Goal: Information Seeking & Learning: Learn about a topic

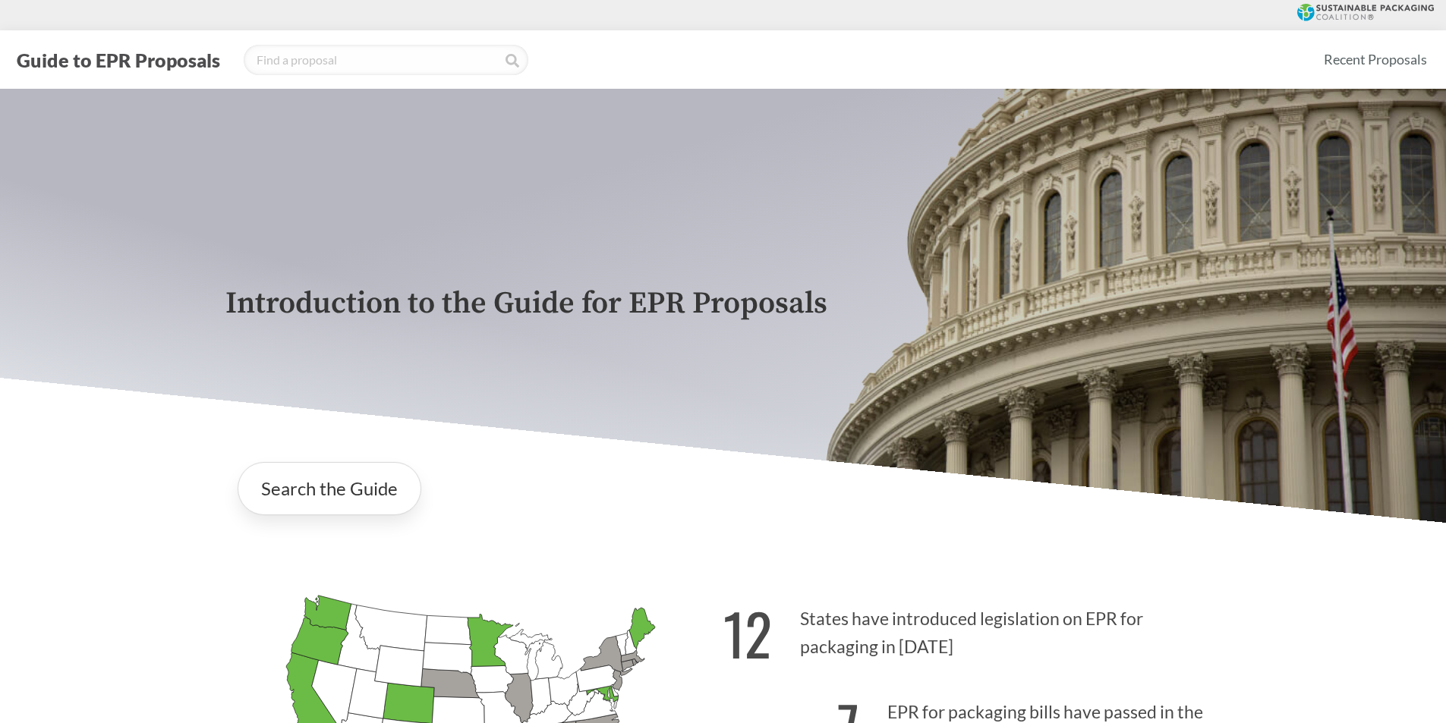
scroll to position [152, 0]
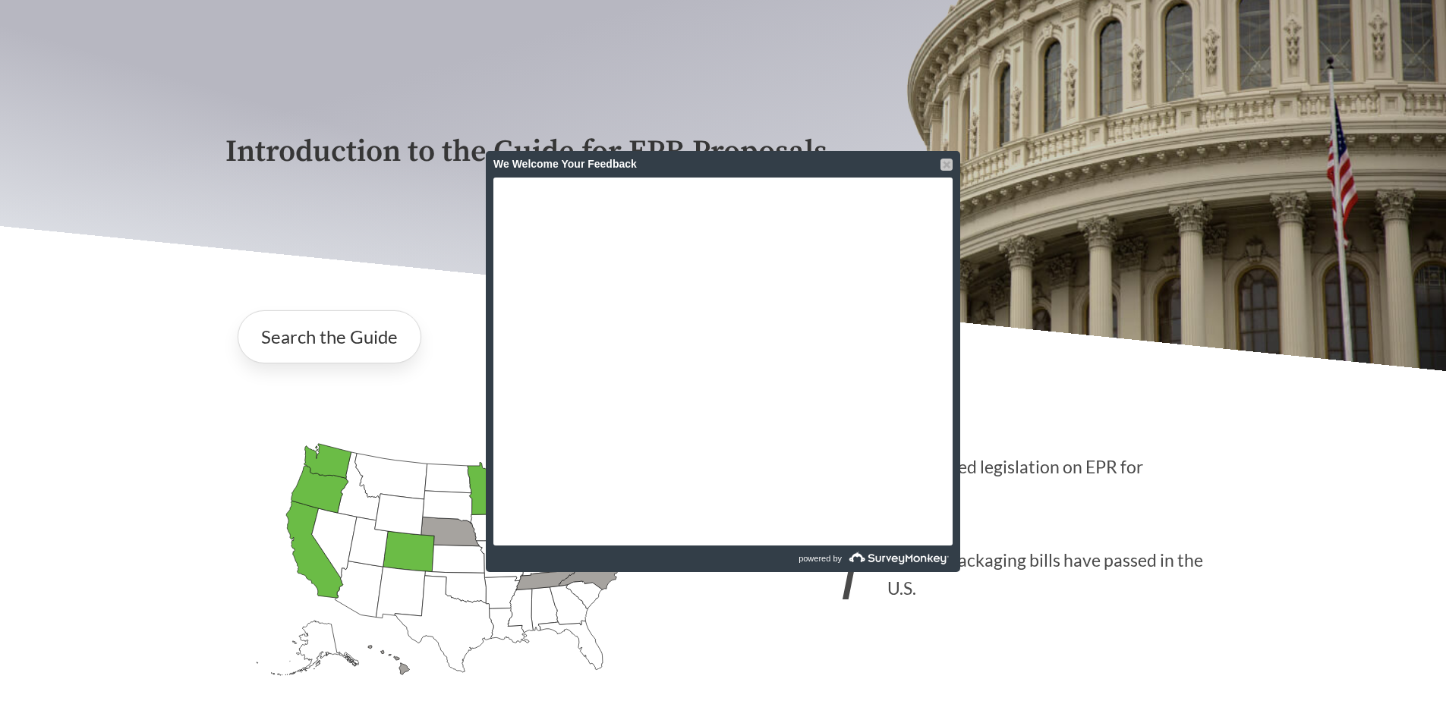
click at [951, 162] on div at bounding box center [946, 165] width 12 height 12
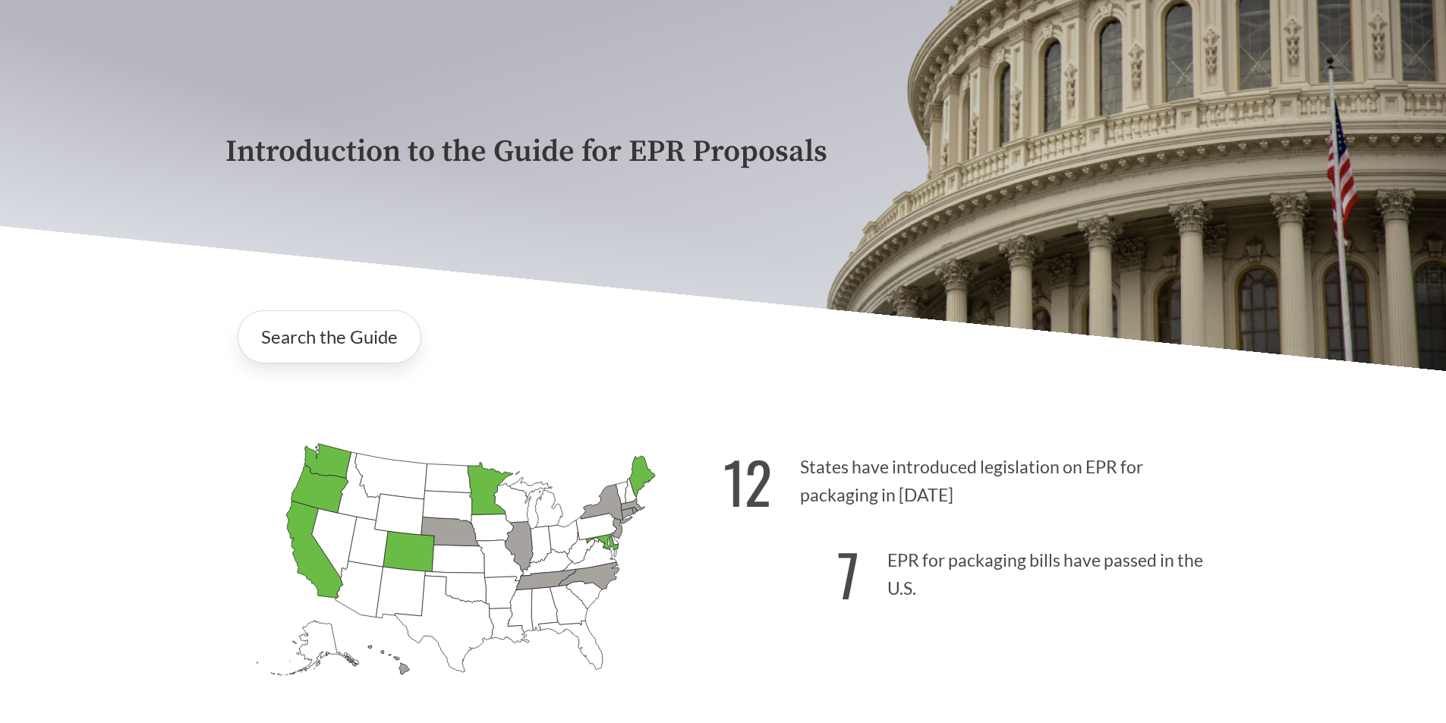
scroll to position [455, 0]
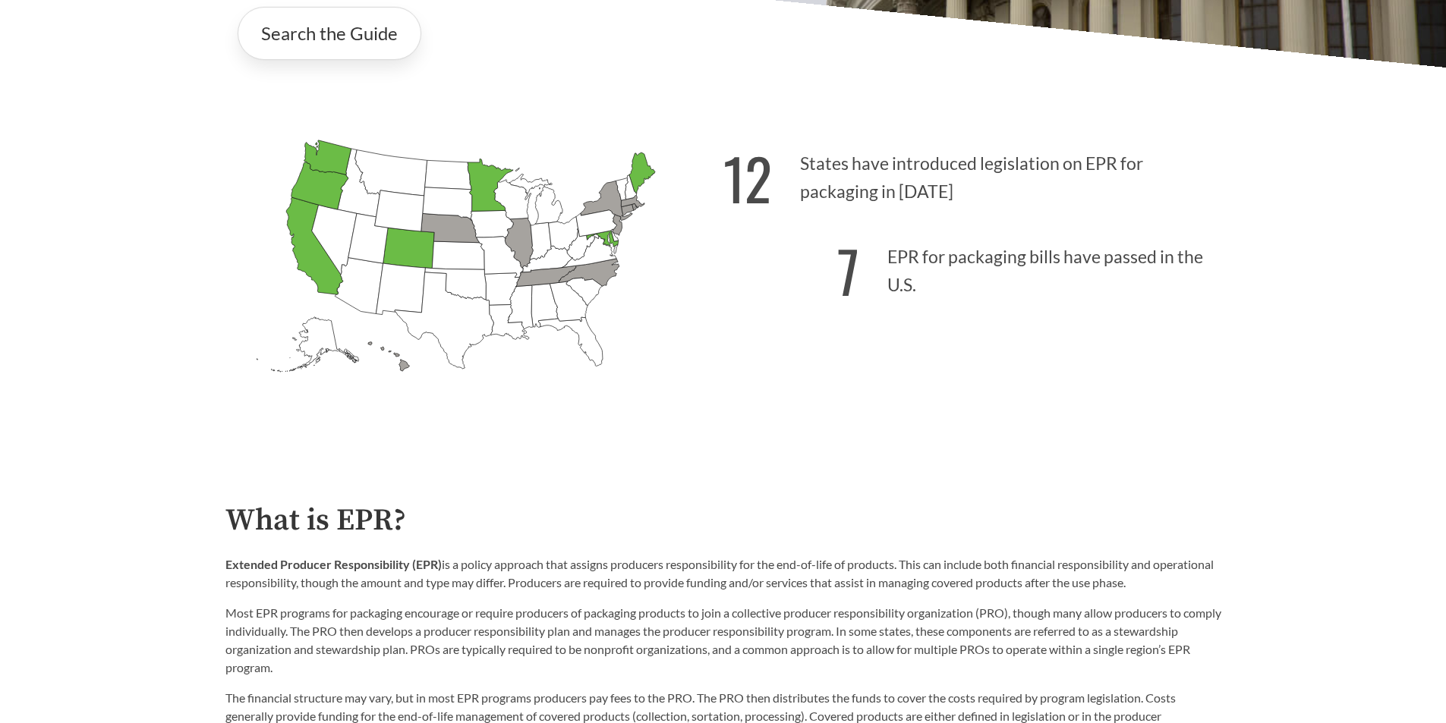
click at [303, 253] on icon "[US_STATE] Passed: 1" at bounding box center [314, 245] width 57 height 97
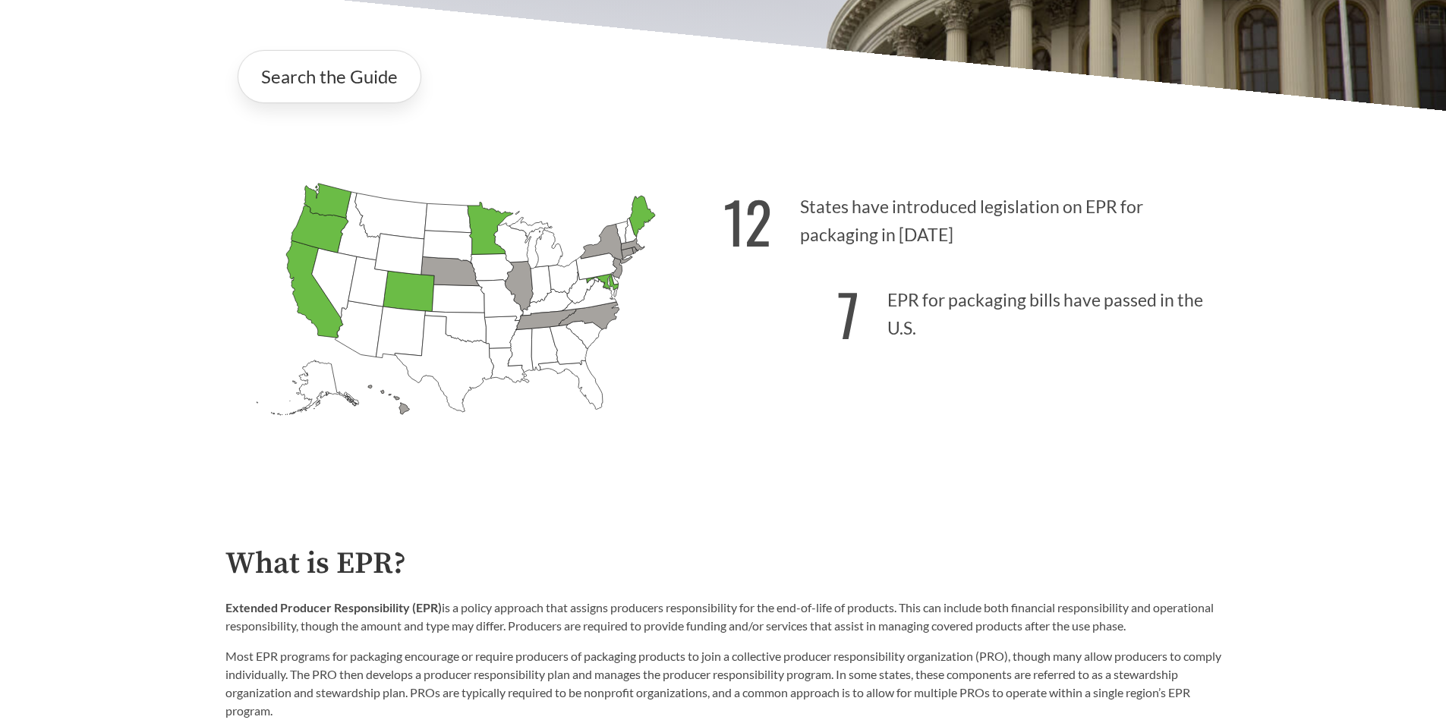
scroll to position [0, 0]
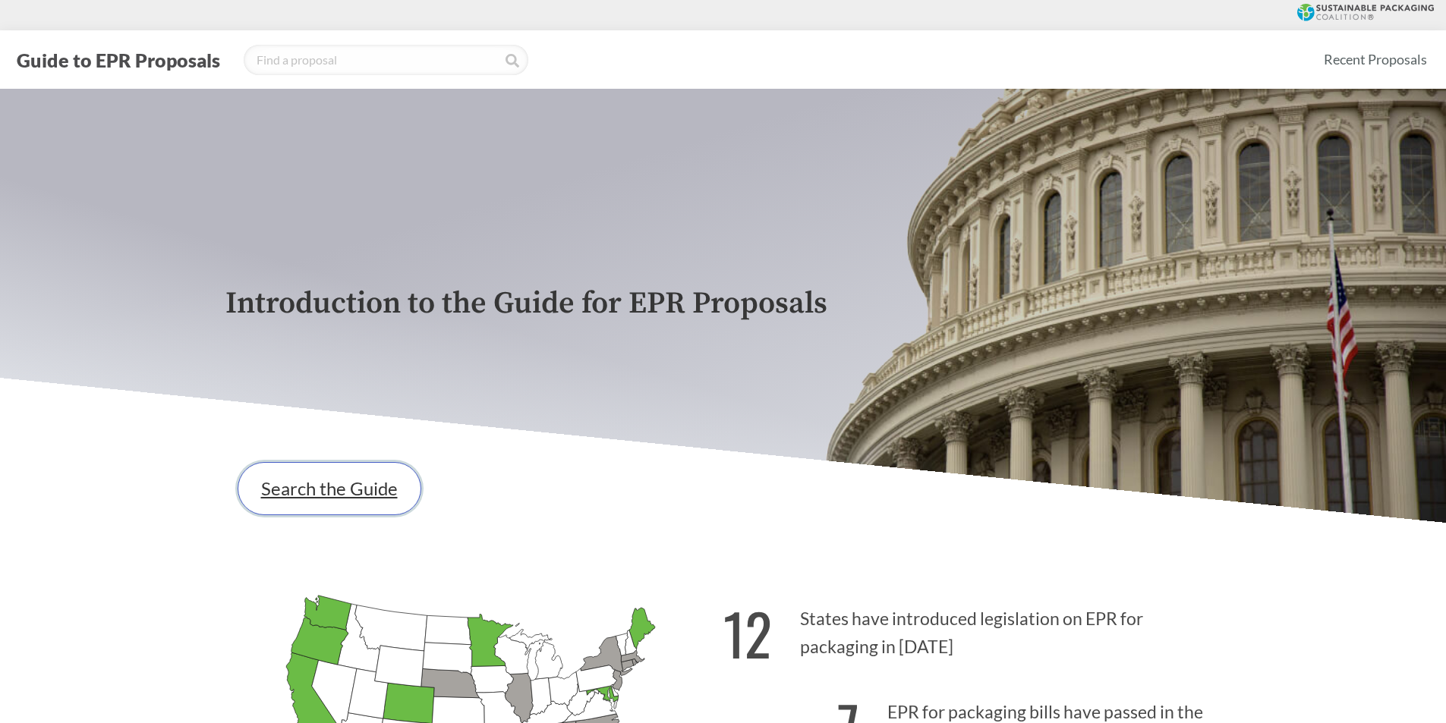
click at [368, 490] on link "Search the Guide" at bounding box center [330, 488] width 184 height 53
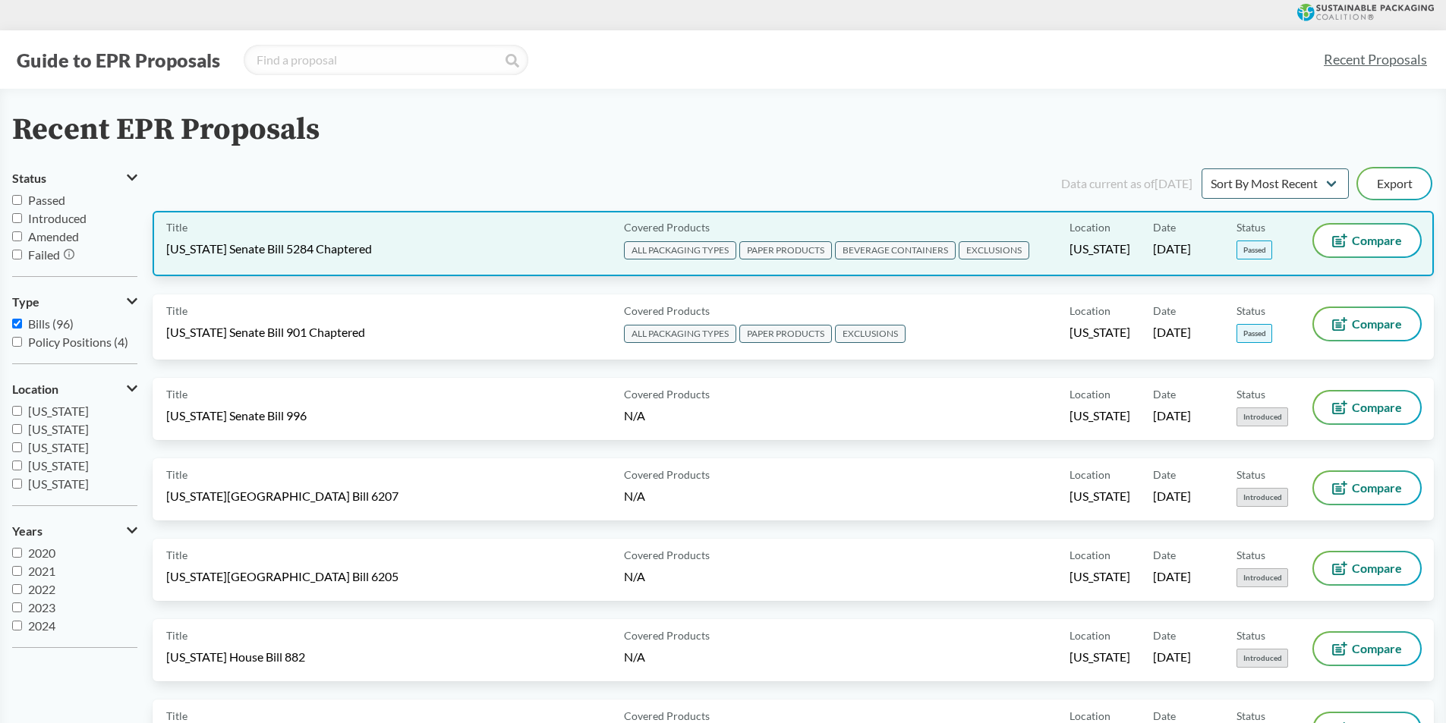
click at [802, 255] on span "PAPER PRODUCTS" at bounding box center [785, 250] width 93 height 18
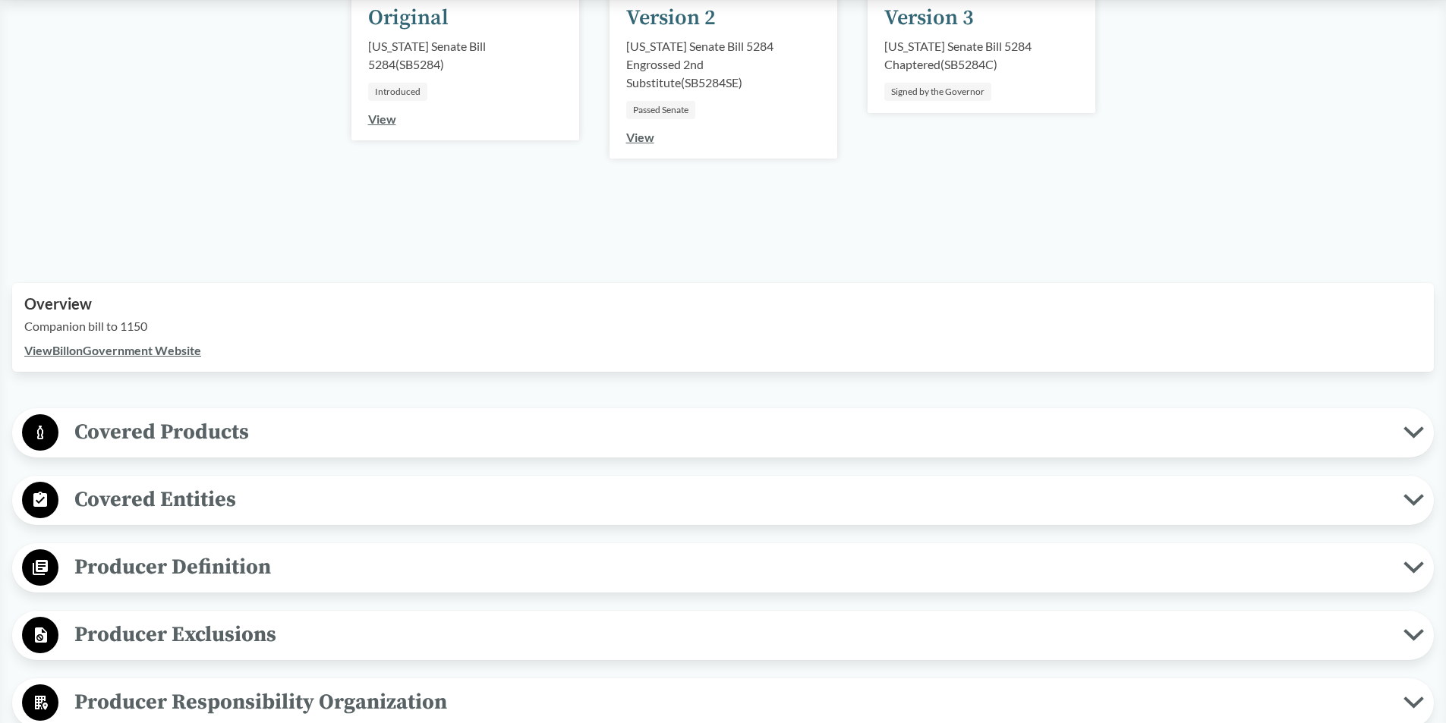
scroll to position [304, 0]
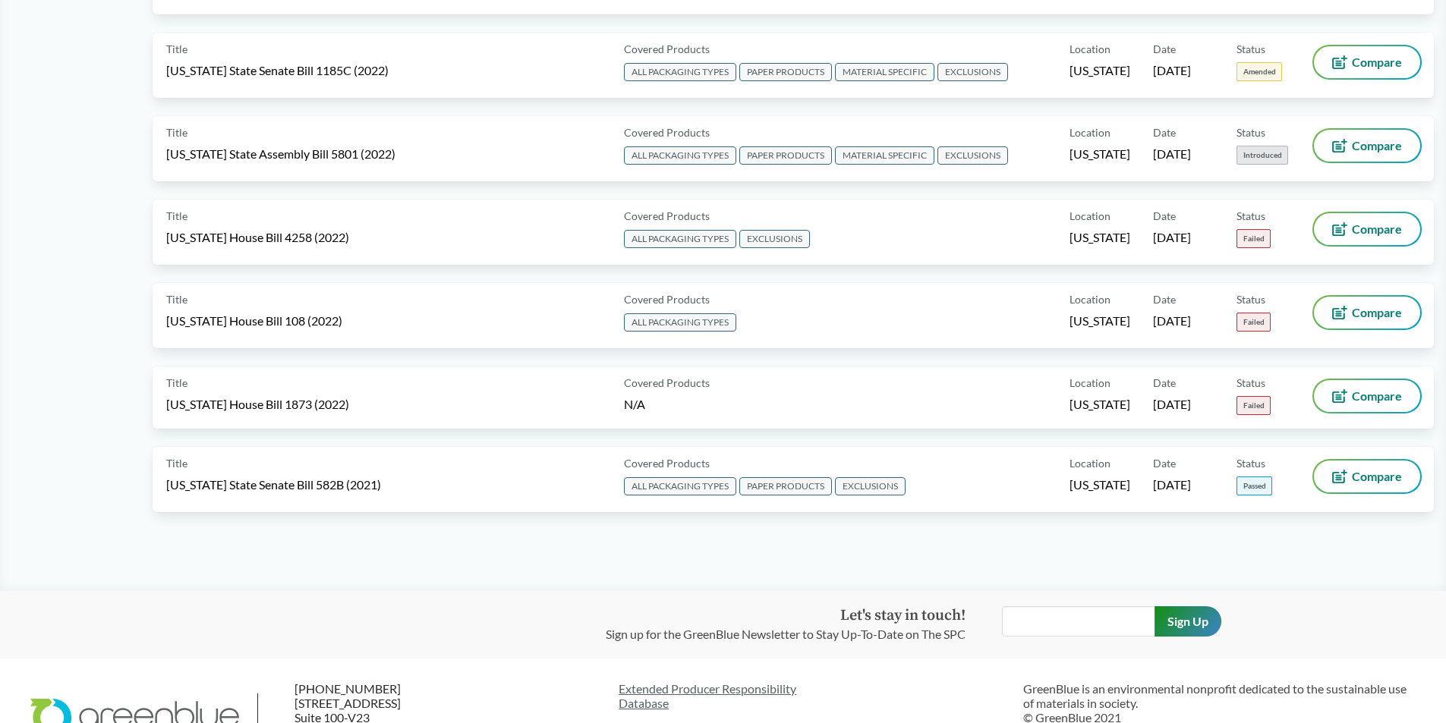
scroll to position [7408, 0]
